Goal: Book appointment/travel/reservation

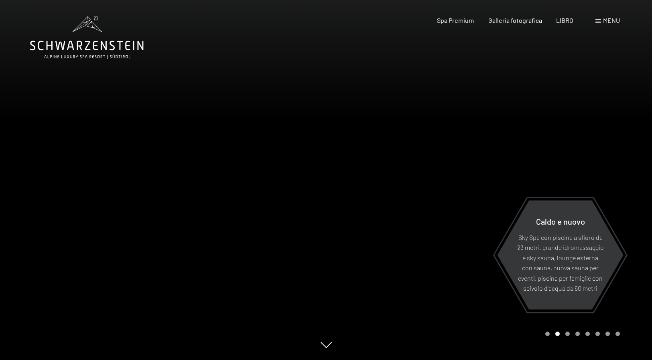
click at [609, 20] on font "menu" at bounding box center [611, 20] width 17 height 8
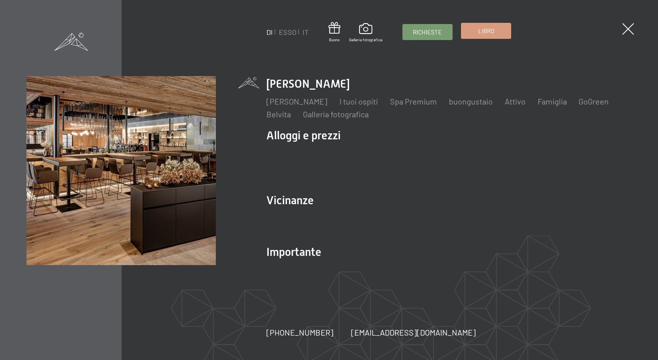
click at [484, 33] on font "Libro" at bounding box center [486, 30] width 16 height 7
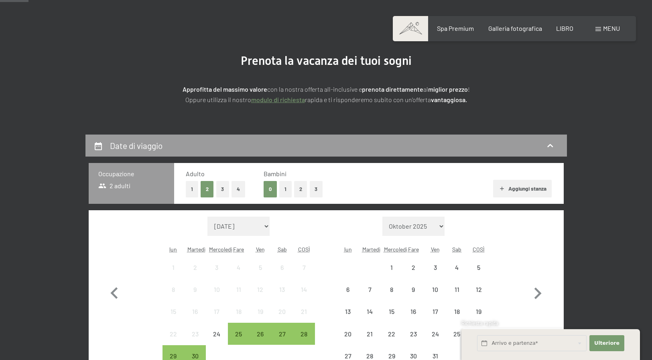
scroll to position [125, 0]
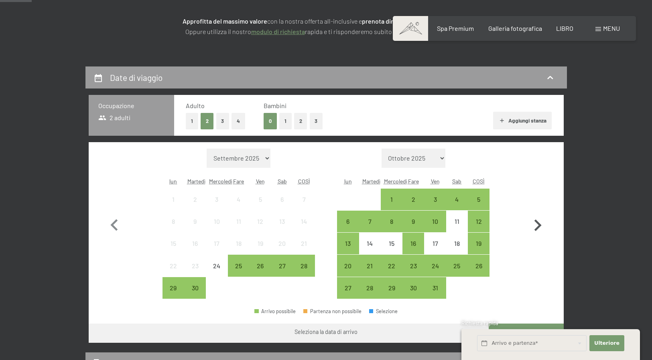
click at [537, 223] on icon "button" at bounding box center [537, 226] width 7 height 12
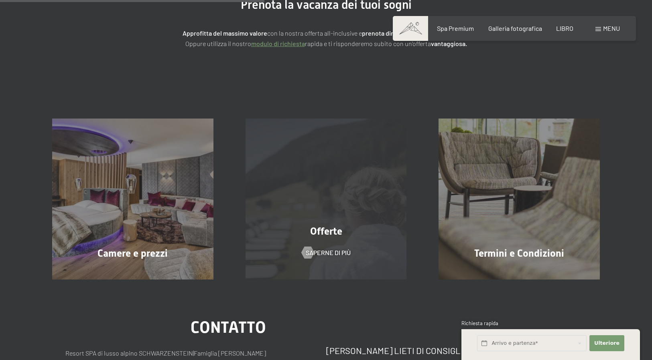
scroll to position [27, 0]
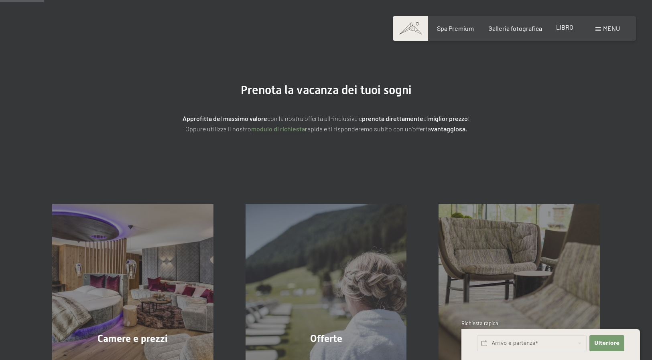
click at [567, 29] on font "LIBRO" at bounding box center [564, 27] width 17 height 8
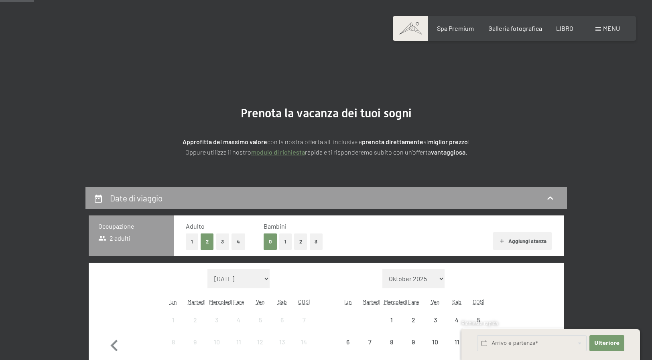
scroll to position [140, 0]
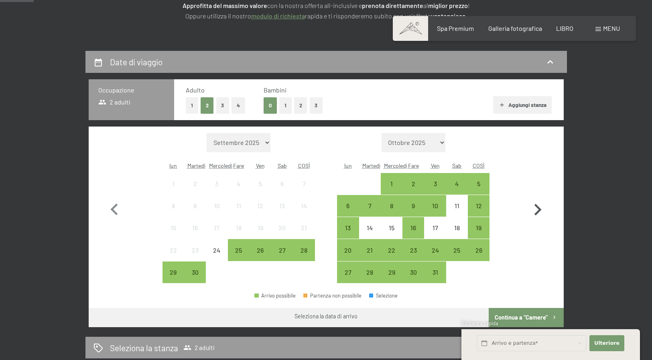
click at [539, 213] on icon "button" at bounding box center [537, 209] width 23 height 23
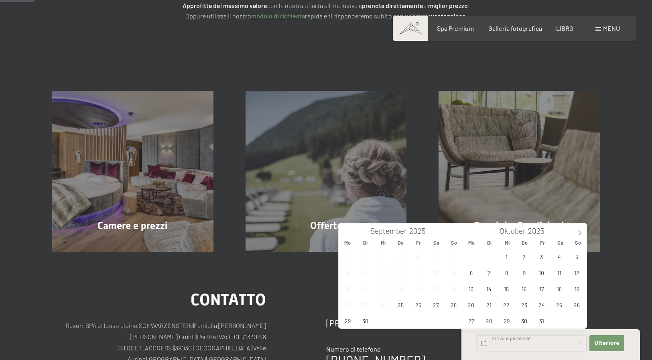
click at [538, 345] on input "text" at bounding box center [531, 344] width 109 height 16
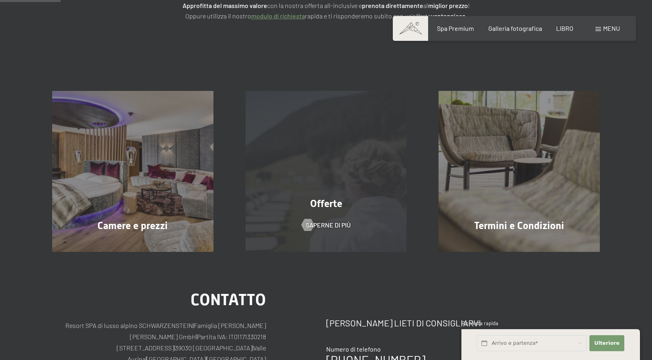
scroll to position [0, 0]
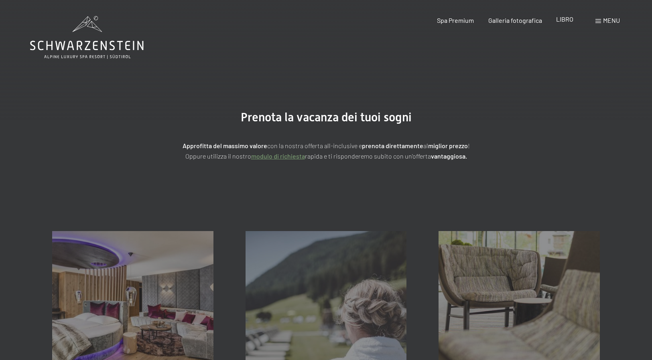
click at [566, 22] on font "LIBRO" at bounding box center [564, 19] width 17 height 8
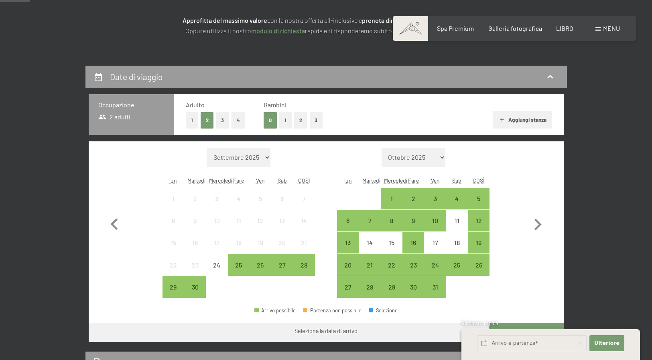
scroll to position [126, 0]
click at [441, 155] on select "Ottobre 2025 Novembre 2025 Dicembre 2025 Gennaio 2026 Febbraio 2026 Marzo 2026 …" at bounding box center [413, 157] width 64 height 19
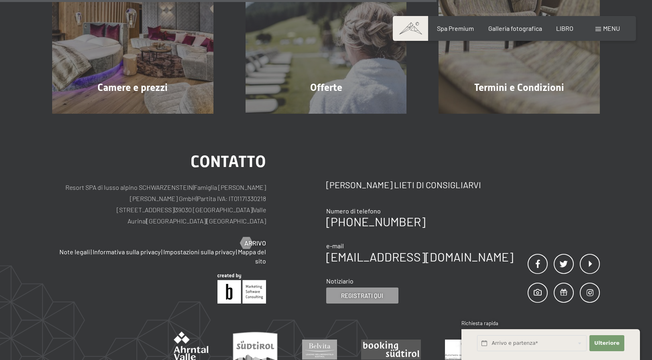
scroll to position [116, 0]
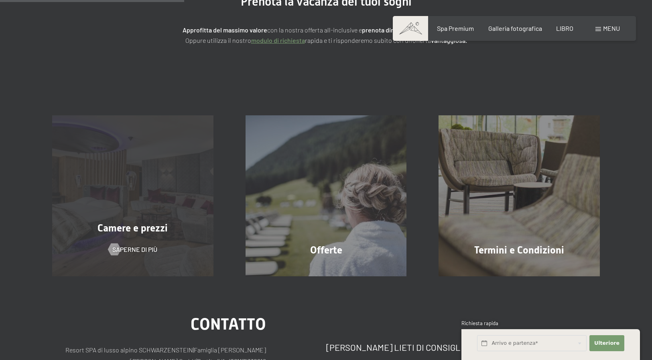
click at [151, 230] on font "Camere e prezzi" at bounding box center [132, 229] width 70 height 12
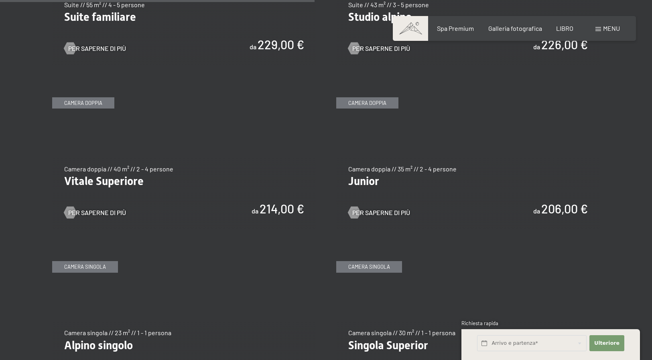
scroll to position [1072, 0]
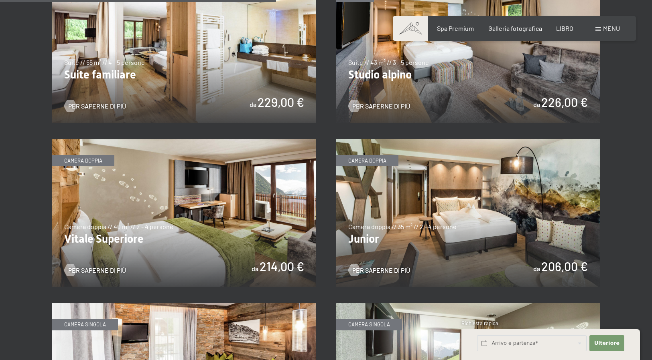
click at [478, 168] on img at bounding box center [468, 213] width 264 height 148
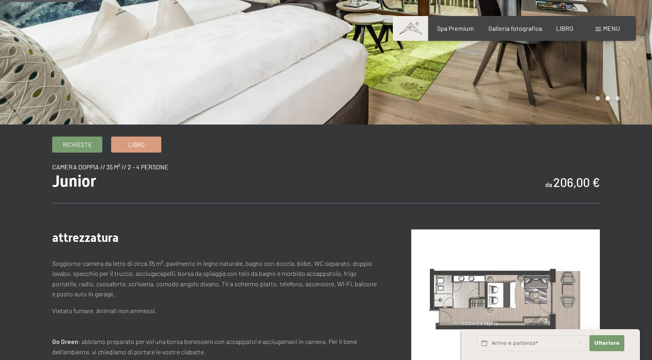
scroll to position [126, 0]
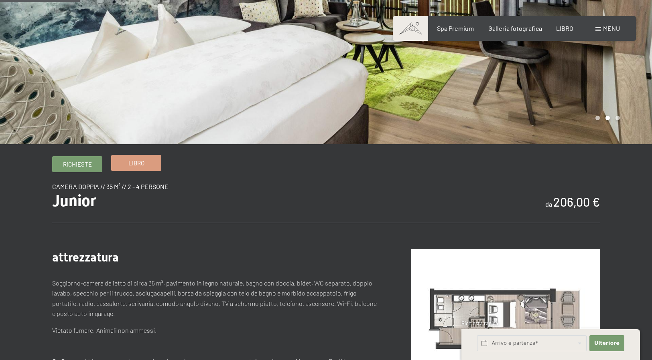
click at [139, 163] on font "Libro" at bounding box center [136, 163] width 16 height 7
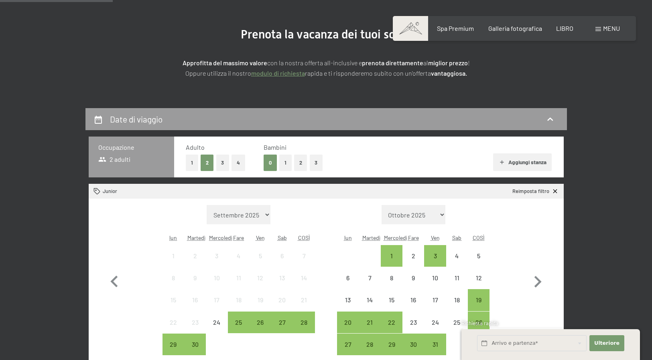
scroll to position [158, 0]
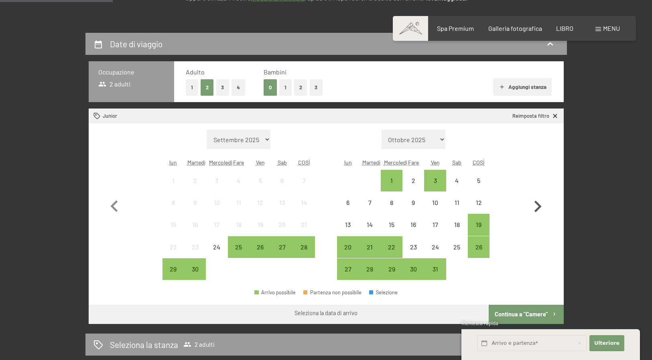
click at [538, 203] on icon "button" at bounding box center [537, 206] width 23 height 23
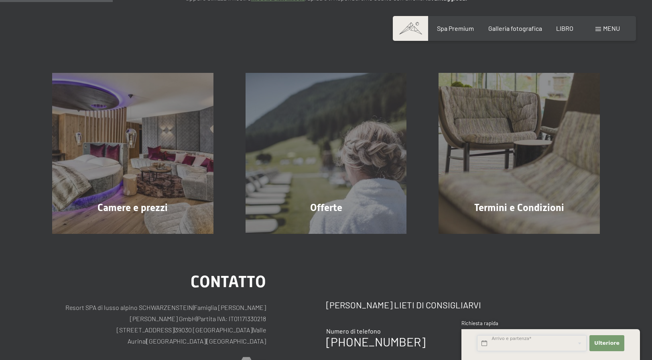
click at [500, 340] on input "text" at bounding box center [531, 344] width 109 height 16
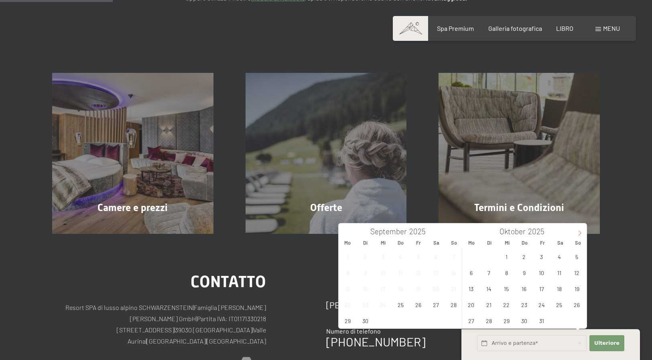
click at [580, 233] on icon at bounding box center [580, 234] width 6 height 6
click at [557, 287] on span "15" at bounding box center [559, 289] width 16 height 16
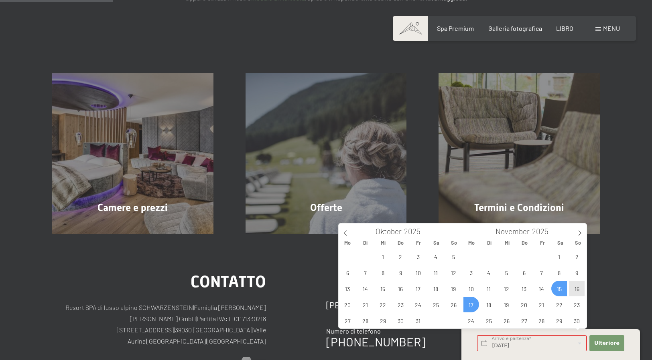
click at [470, 304] on span "17" at bounding box center [471, 305] width 16 height 16
type input "Sa. 15.11.2025 - Mo. 17.11.2025"
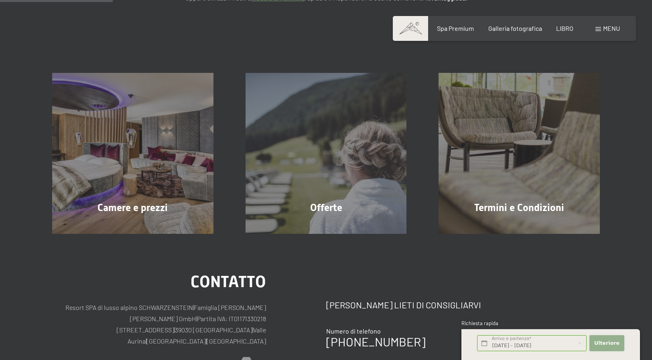
click at [603, 342] on font "Ulteriore" at bounding box center [606, 343] width 25 height 6
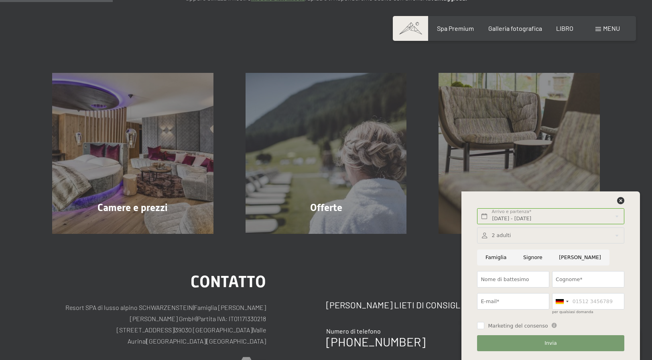
click at [501, 259] on input "Famiglia" at bounding box center [496, 258] width 38 height 16
radio input "true"
click at [502, 279] on input "Nome di battesimo" at bounding box center [513, 279] width 72 height 16
click at [561, 255] on input "Donna" at bounding box center [579, 258] width 59 height 16
radio input "true"
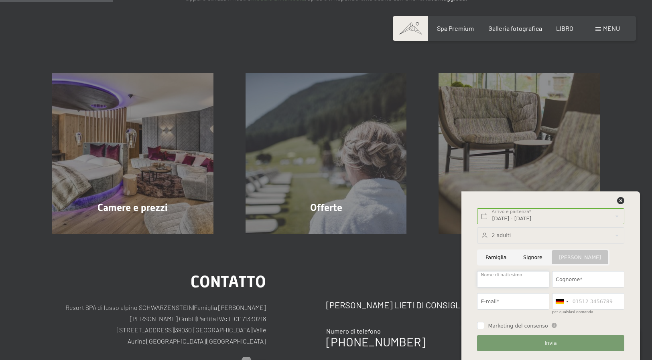
click at [508, 280] on input "Nome di battesimo" at bounding box center [513, 279] width 72 height 16
type input "[PERSON_NAME]"
click at [583, 279] on input "Cognome*" at bounding box center [588, 279] width 72 height 16
type input "claretti"
click at [521, 299] on input "E-mail*" at bounding box center [513, 301] width 72 height 16
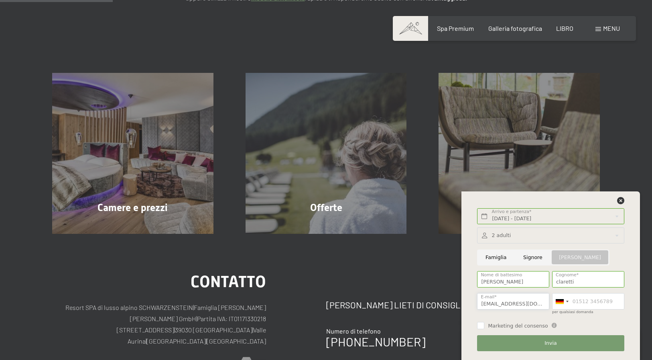
type input "aliceclaretti@hotmail.it"
click at [581, 304] on input "per qualsiasi domanda" at bounding box center [588, 301] width 72 height 16
click at [566, 301] on div at bounding box center [567, 302] width 2 height 2
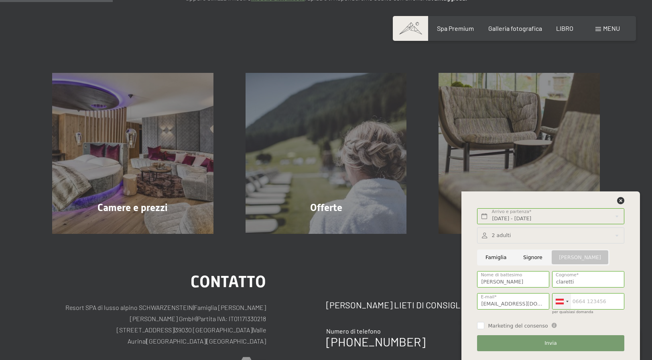
click at [565, 304] on div at bounding box center [561, 302] width 18 height 16
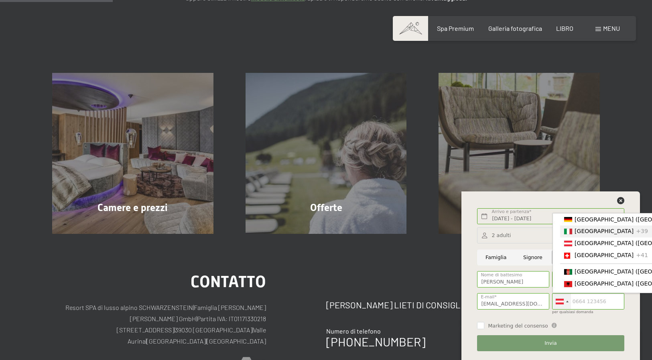
click at [577, 233] on font "[GEOGRAPHIC_DATA]" at bounding box center [603, 232] width 59 height 6
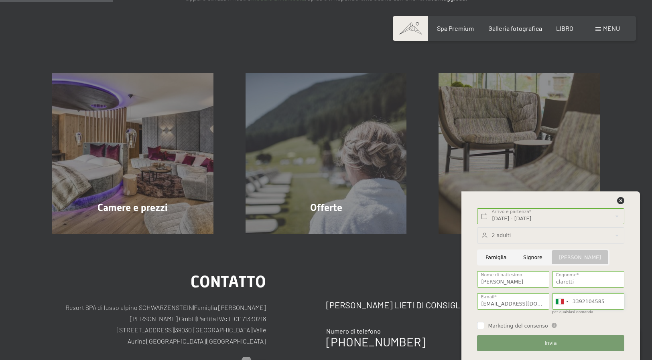
type input "3392104585"
click at [508, 346] on button "Invia" at bounding box center [550, 344] width 147 height 16
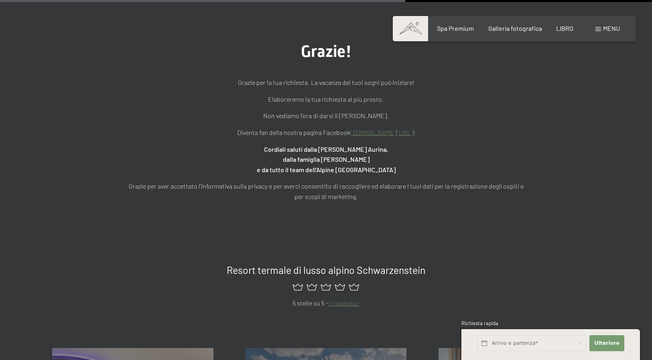
scroll to position [62, 0]
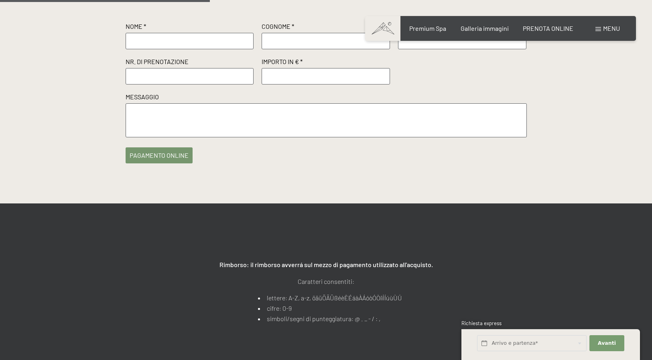
scroll to position [132, 0]
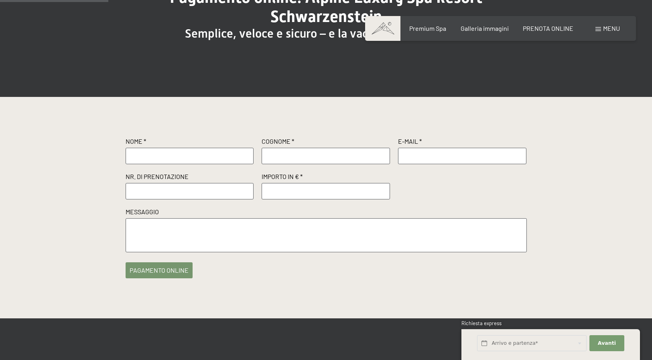
click at [160, 161] on input "text" at bounding box center [189, 156] width 128 height 16
type input "[PERSON_NAME]"
click at [288, 152] on input "text" at bounding box center [325, 156] width 128 height 16
type input "claretti"
click at [414, 162] on input "text" at bounding box center [462, 156] width 128 height 16
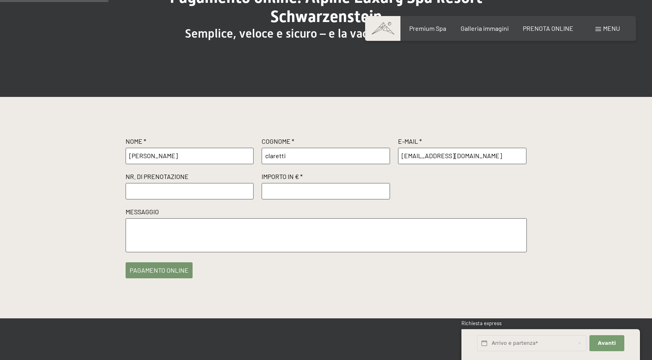
type input "[EMAIL_ADDRESS][DOMAIN_NAME]"
click at [190, 192] on input "text" at bounding box center [189, 191] width 128 height 16
click at [149, 192] on input "text" at bounding box center [189, 191] width 128 height 16
paste input "R67434"
type input "R67434"
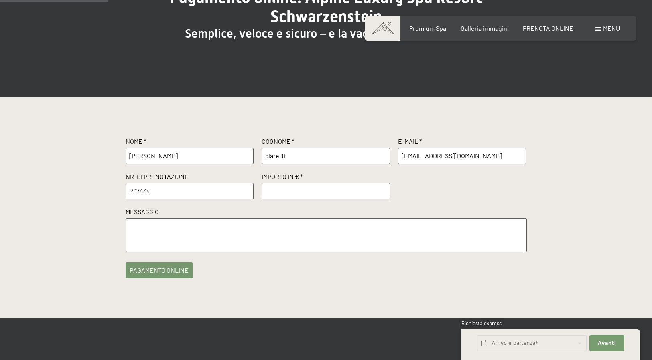
click at [290, 186] on input "number" at bounding box center [325, 191] width 128 height 16
type input "500"
click at [450, 229] on textarea at bounding box center [325, 236] width 401 height 34
click at [157, 269] on button "pagamento online" at bounding box center [158, 269] width 67 height 16
